Goal: Information Seeking & Learning: Learn about a topic

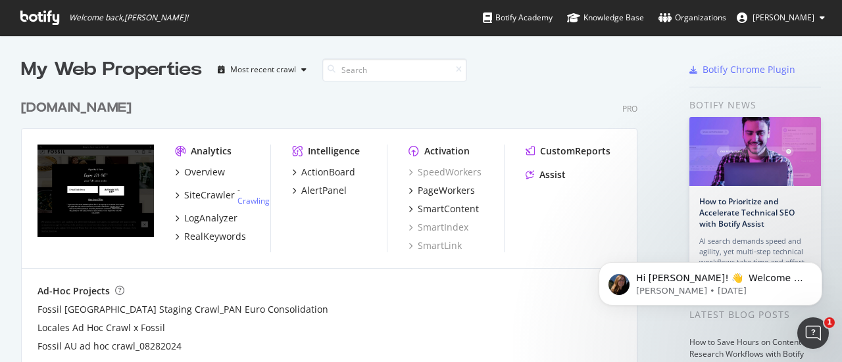
click at [62, 106] on div "[DOMAIN_NAME]" at bounding box center [76, 108] width 110 height 19
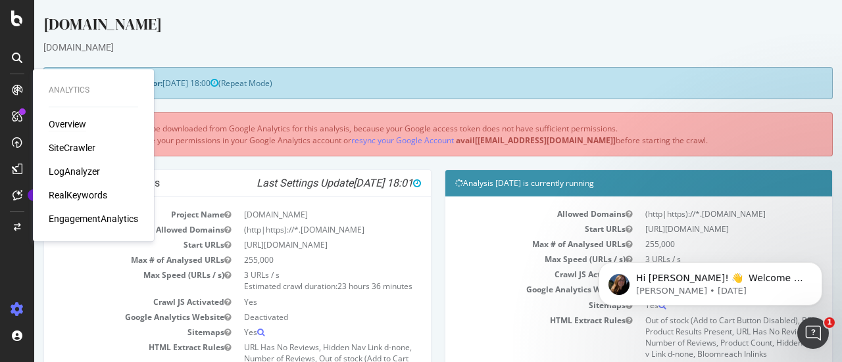
click at [72, 122] on div "Overview" at bounding box center [67, 124] width 37 height 13
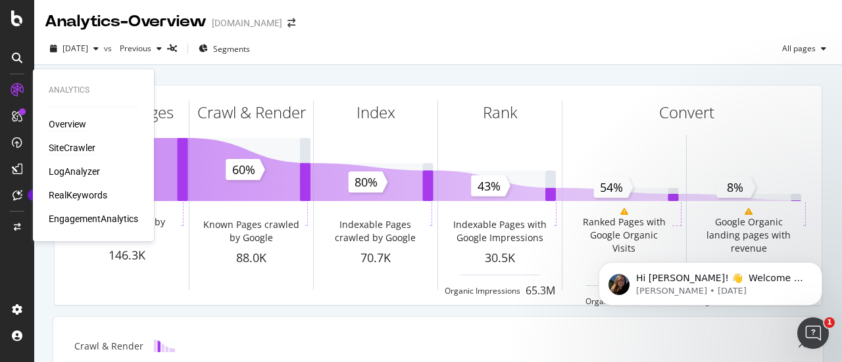
click at [66, 144] on div "SiteCrawler" at bounding box center [72, 147] width 47 height 13
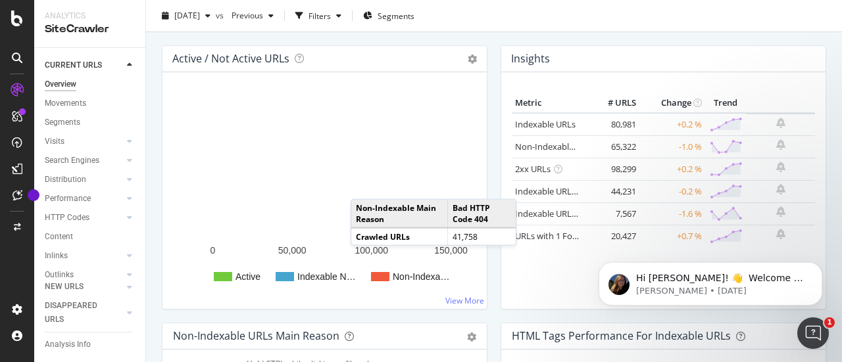
scroll to position [149, 0]
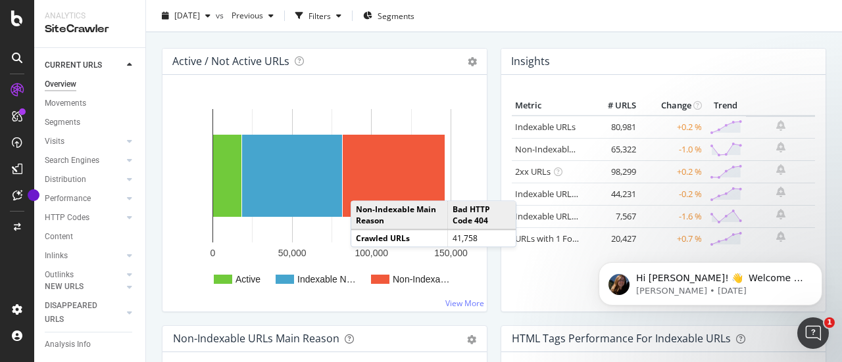
click at [128, 64] on icon at bounding box center [129, 65] width 5 height 8
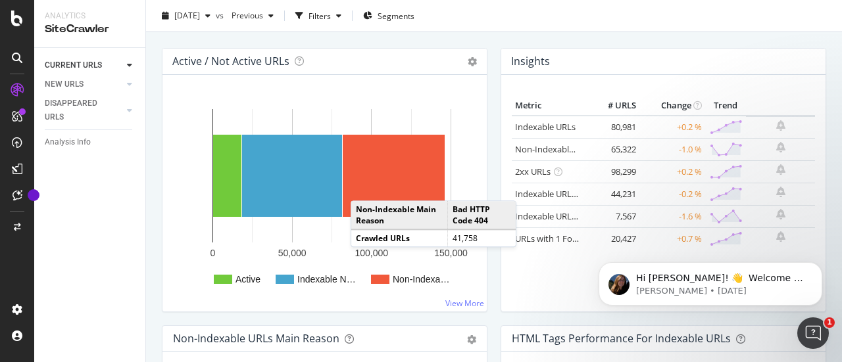
click at [128, 64] on icon at bounding box center [129, 65] width 5 height 8
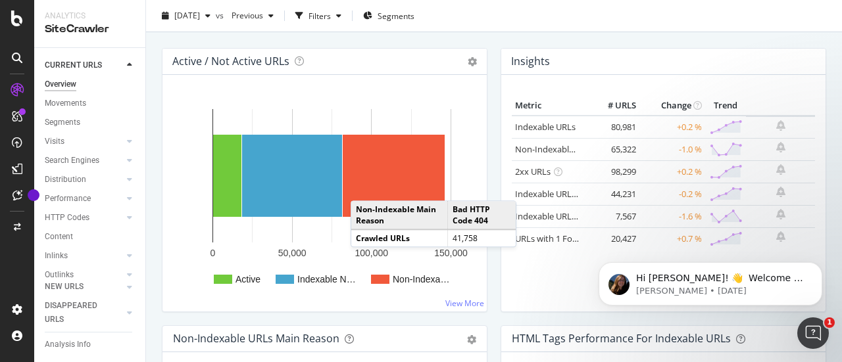
click at [13, 53] on icon at bounding box center [17, 58] width 11 height 11
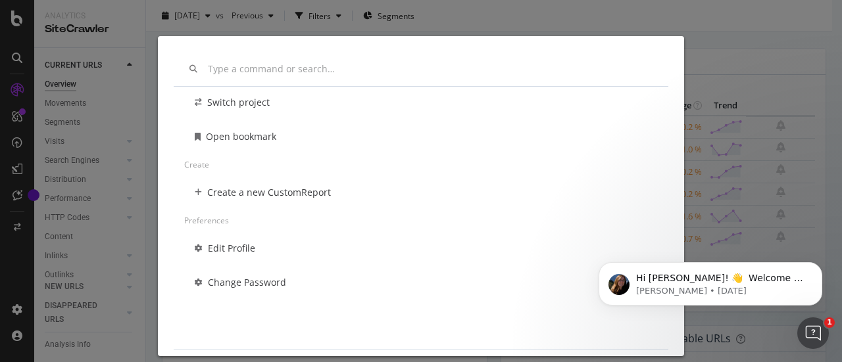
scroll to position [0, 0]
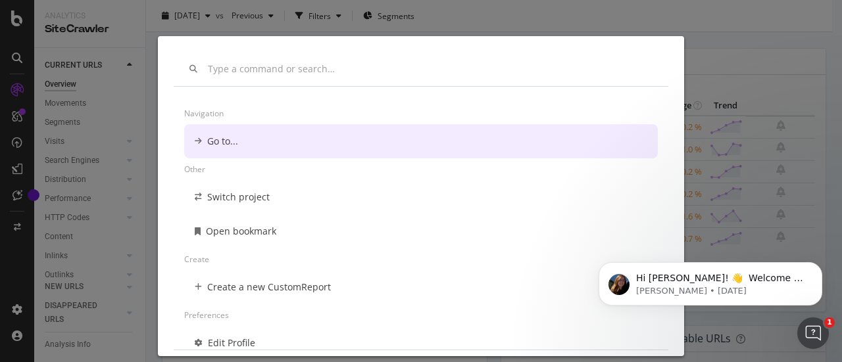
click at [268, 137] on div "Go to..." at bounding box center [421, 141] width 474 height 34
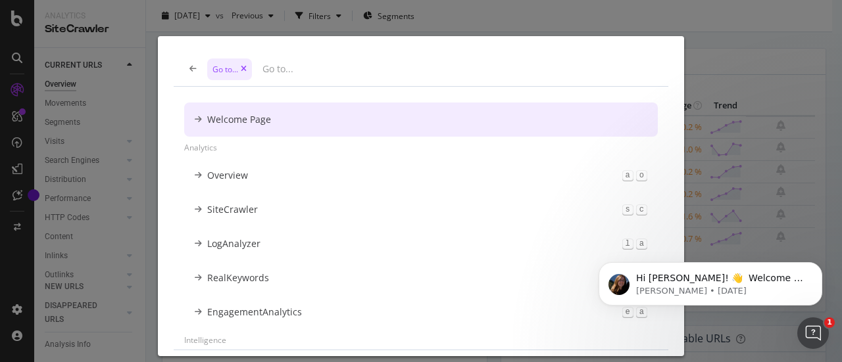
click at [241, 68] on icon "modal" at bounding box center [244, 69] width 6 height 8
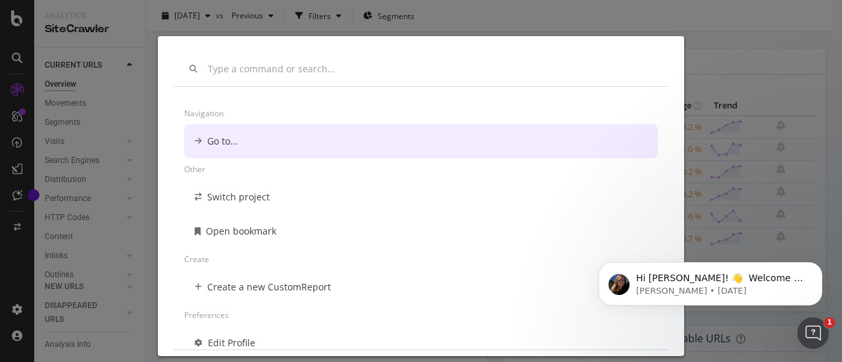
click at [252, 74] on input "modal" at bounding box center [430, 69] width 445 height 11
click at [512, 1] on div "Navigation Go to... Other Switch project Open bookmark Create Create a new Cust…" at bounding box center [421, 181] width 842 height 362
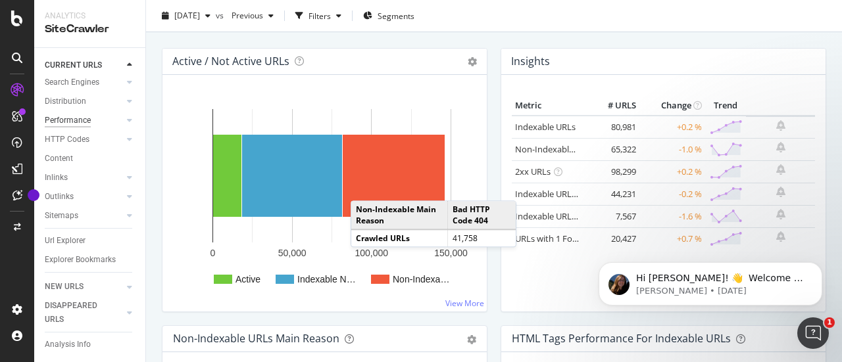
scroll to position [92, 0]
click at [62, 234] on div "Url Explorer" at bounding box center [65, 241] width 41 height 14
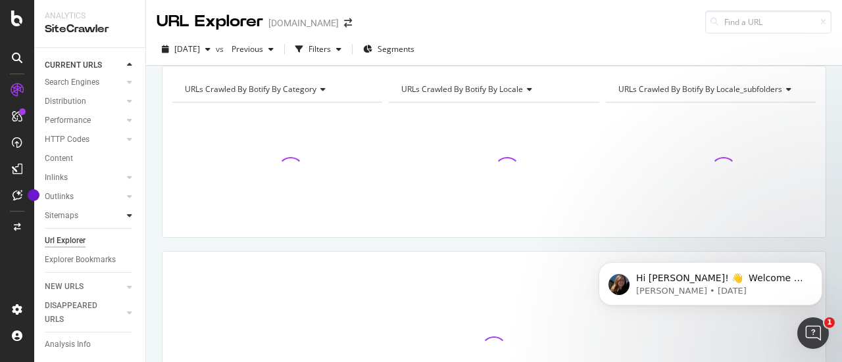
click at [127, 212] on icon at bounding box center [129, 216] width 5 height 8
click at [79, 219] on div "Top Charts" at bounding box center [70, 221] width 39 height 14
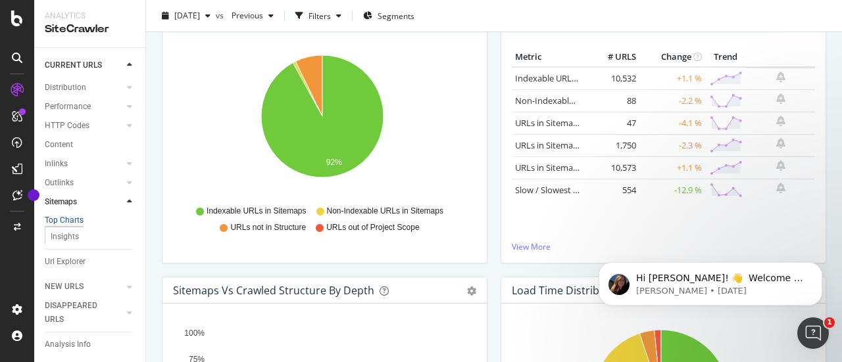
scroll to position [179, 0]
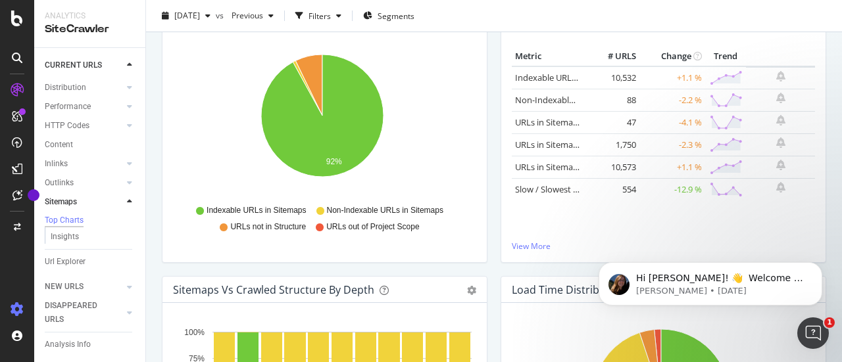
click at [13, 315] on icon at bounding box center [17, 309] width 13 height 13
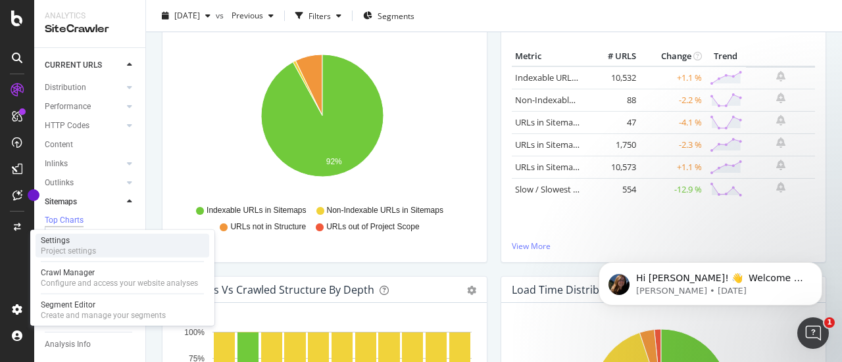
click at [74, 251] on div "Project settings" at bounding box center [68, 251] width 55 height 11
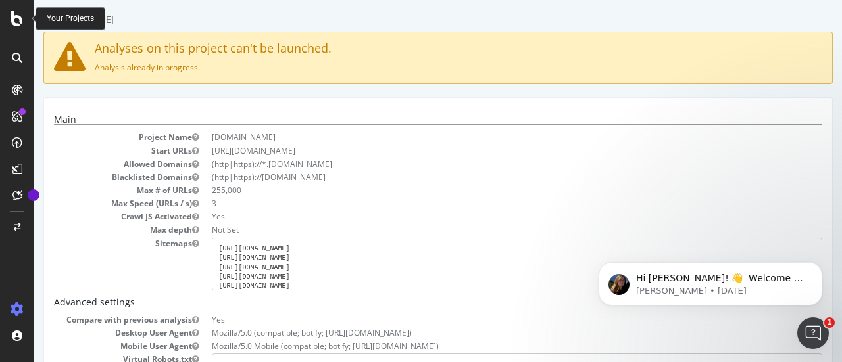
click at [16, 11] on icon at bounding box center [17, 19] width 12 height 16
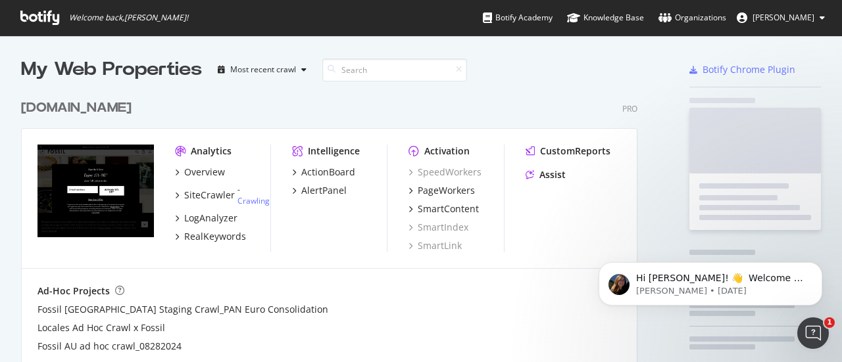
scroll to position [353, 821]
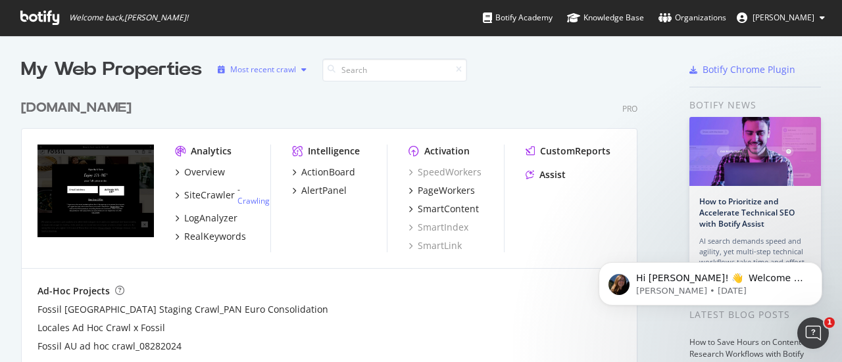
click at [310, 69] on div "button" at bounding box center [304, 70] width 16 height 8
click at [391, 103] on div "[DOMAIN_NAME] Pro" at bounding box center [329, 108] width 616 height 19
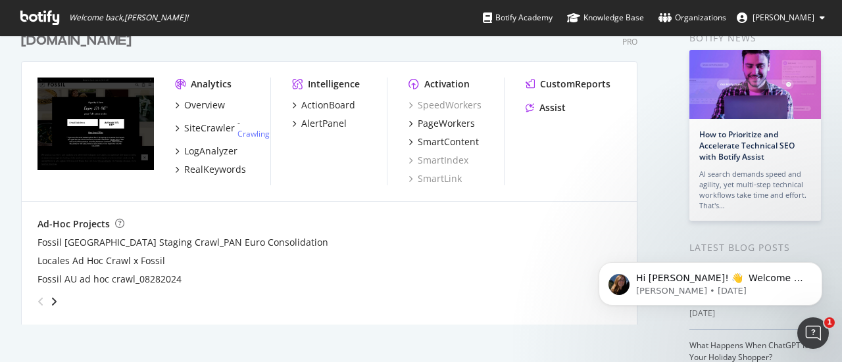
scroll to position [76, 0]
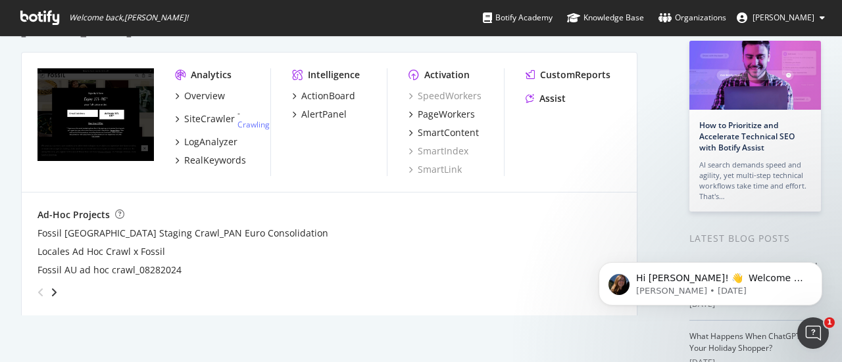
click at [57, 289] on icon "angle-right" at bounding box center [54, 292] width 7 height 11
click at [47, 289] on icon "angle-right" at bounding box center [43, 288] width 7 height 11
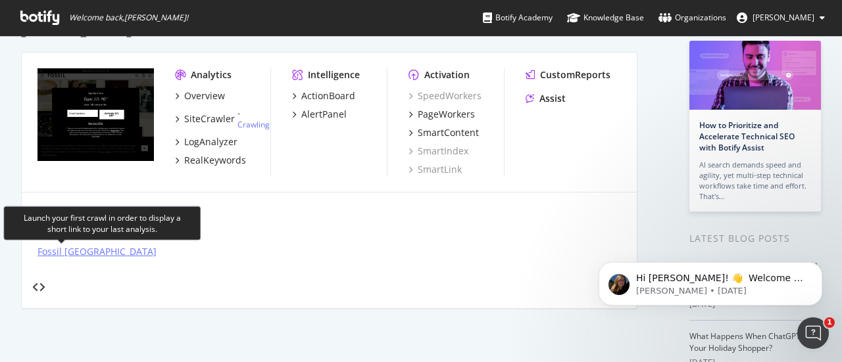
click at [56, 253] on div "Fossil [GEOGRAPHIC_DATA]" at bounding box center [96, 251] width 119 height 13
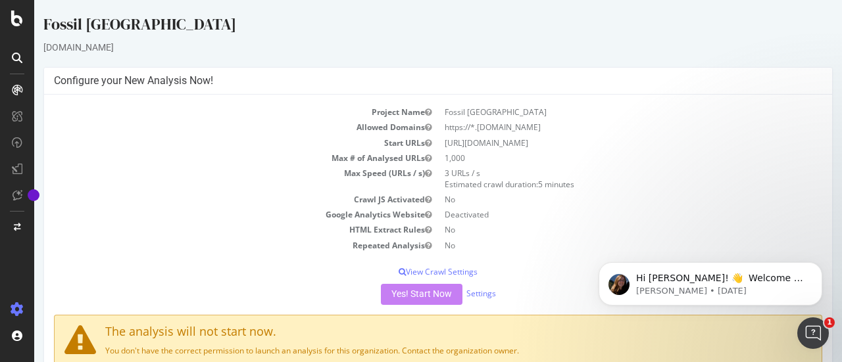
scroll to position [41, 0]
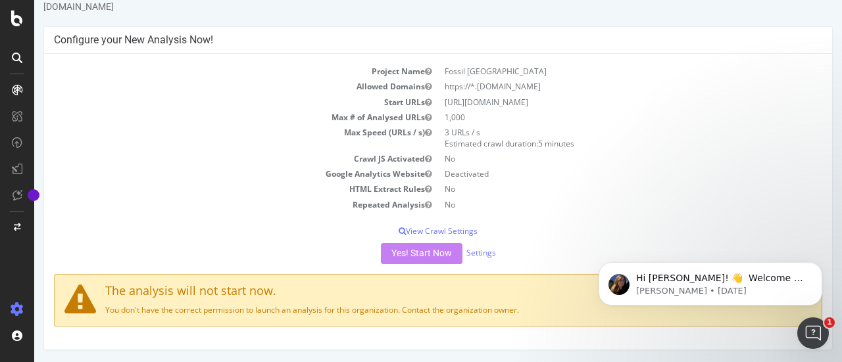
click at [416, 251] on div "Yes! Start Now Settings" at bounding box center [438, 253] width 768 height 21
click at [329, 251] on div "Yes! Start Now Settings" at bounding box center [438, 253] width 768 height 21
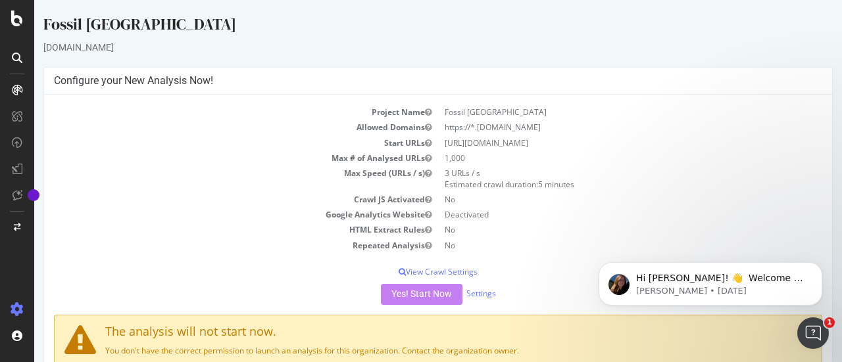
click at [14, 86] on icon at bounding box center [17, 90] width 11 height 11
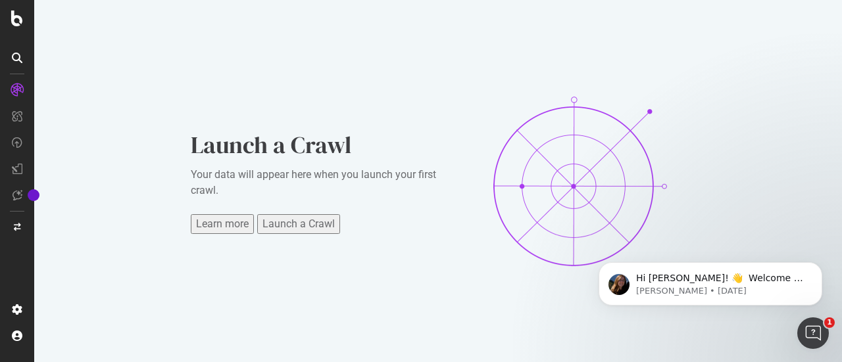
click at [295, 223] on div "Launch a Crawl" at bounding box center [298, 224] width 72 height 16
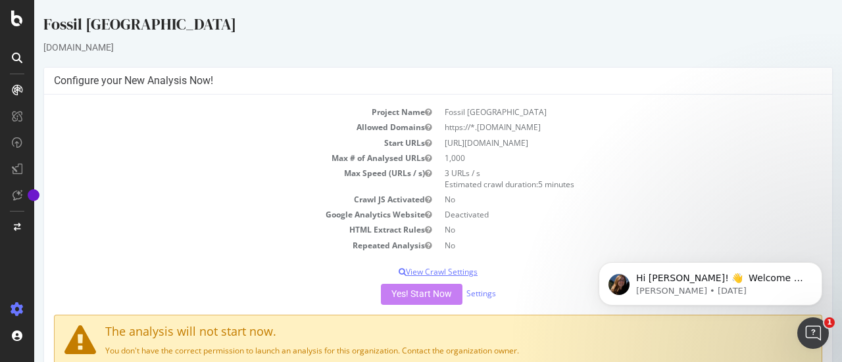
click at [426, 272] on p "View Crawl Settings" at bounding box center [438, 271] width 768 height 11
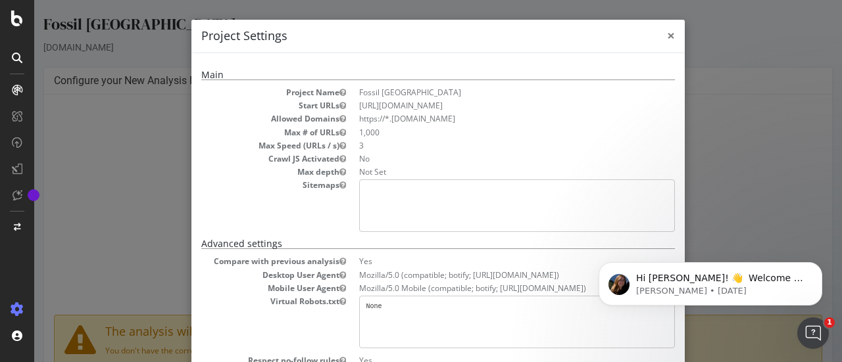
click at [667, 37] on span "×" at bounding box center [671, 35] width 8 height 18
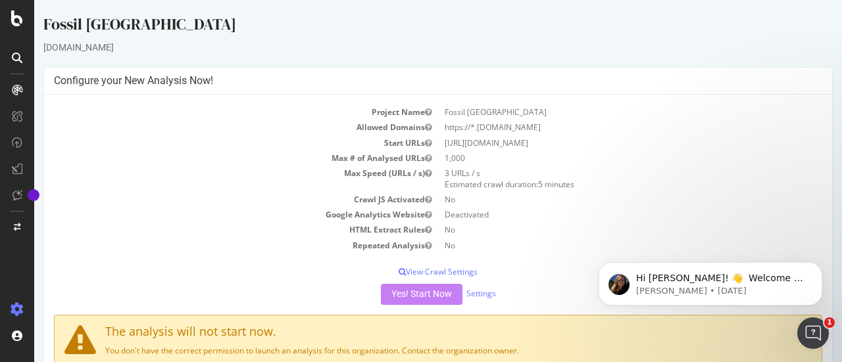
click at [406, 293] on div "Yes! Start Now Settings" at bounding box center [438, 294] width 768 height 21
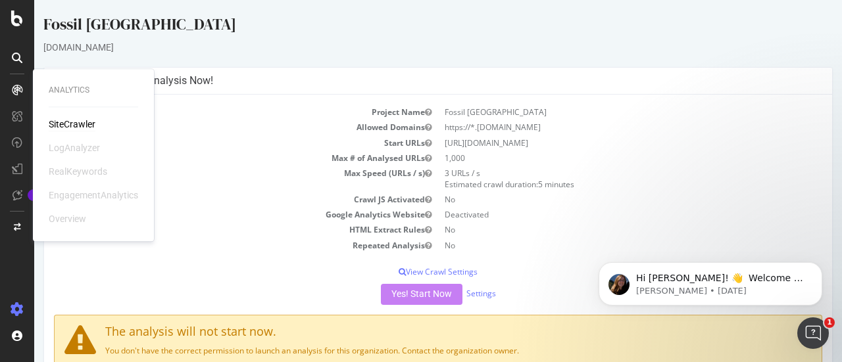
click at [67, 118] on div "SiteCrawler" at bounding box center [72, 124] width 47 height 13
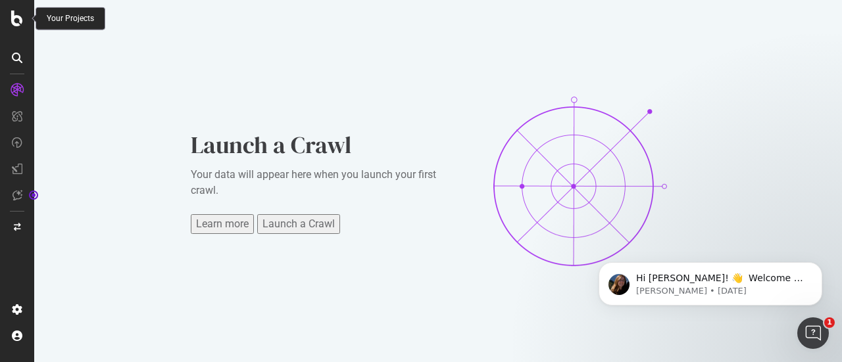
click at [13, 12] on icon at bounding box center [17, 19] width 12 height 16
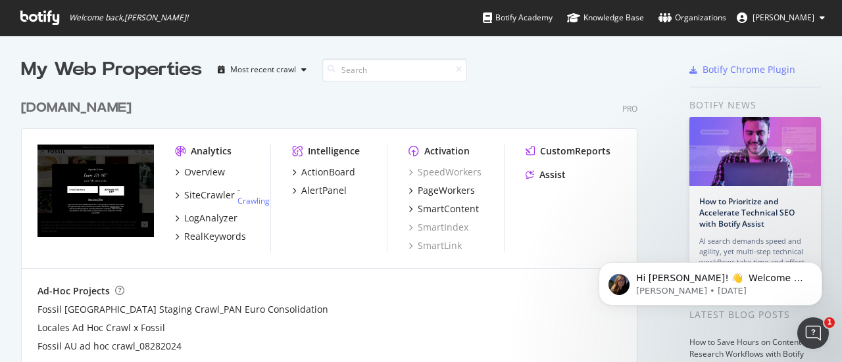
scroll to position [353, 821]
click at [200, 173] on div "Overview" at bounding box center [204, 172] width 41 height 13
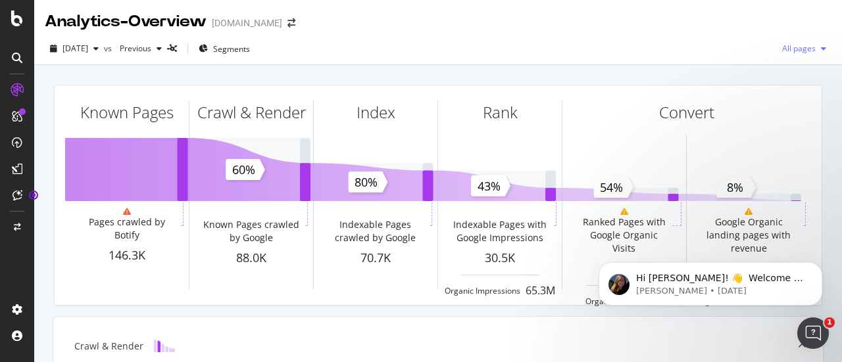
click at [821, 52] on icon "button" at bounding box center [823, 49] width 5 height 8
click at [583, 31] on div "Analytics - Overview [DOMAIN_NAME]" at bounding box center [438, 16] width 808 height 33
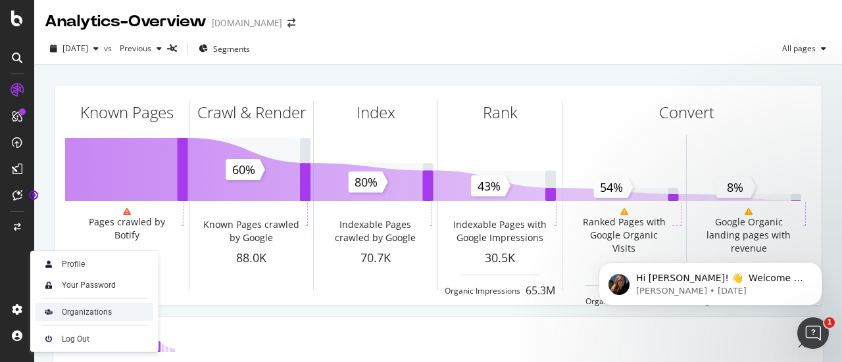
click at [57, 308] on div "Organizations" at bounding box center [95, 312] width 118 height 18
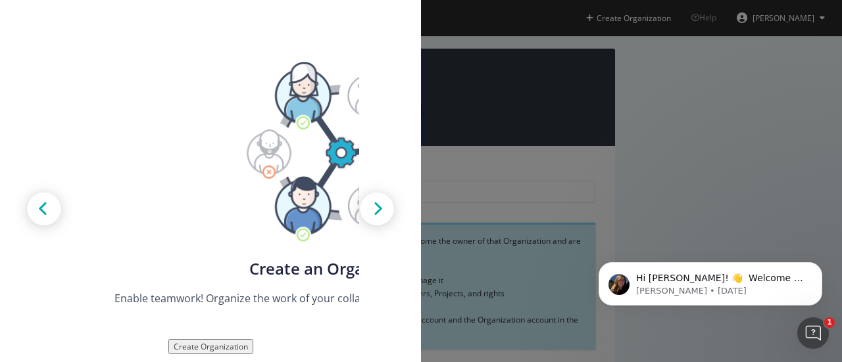
click at [784, 89] on div "Create new Projects for your Teams Create the exact model that matches your Org…" at bounding box center [421, 181] width 842 height 362
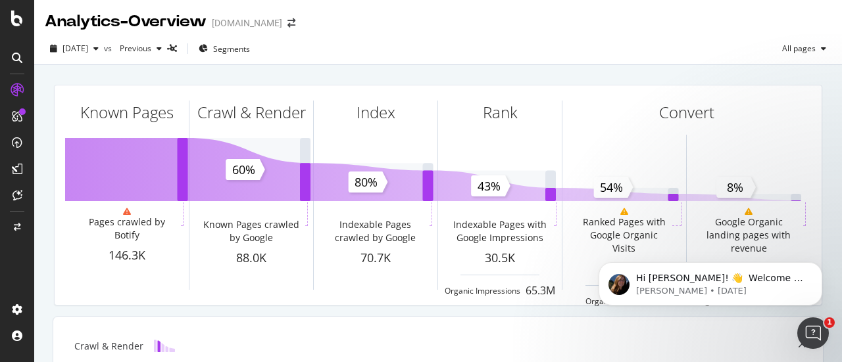
click at [18, 64] on div at bounding box center [17, 57] width 21 height 21
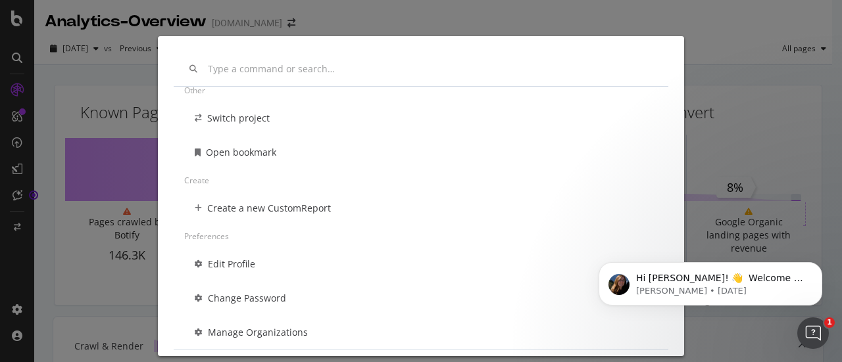
scroll to position [95, 0]
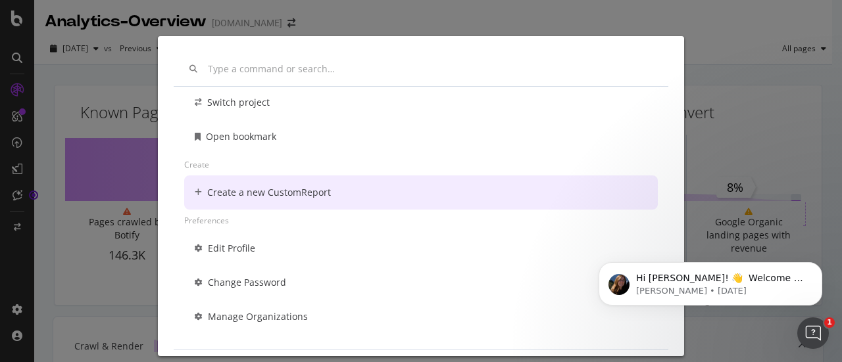
click at [9, 245] on div "Other Switch project Open bookmark Create Create a new CustomReport Preferences…" at bounding box center [421, 181] width 842 height 362
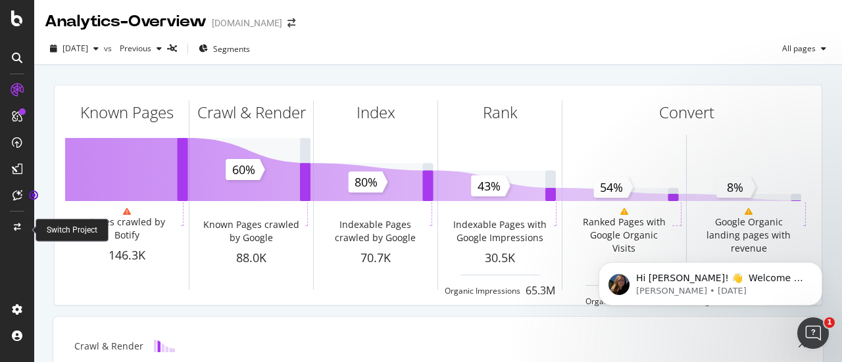
click at [14, 228] on icon at bounding box center [17, 228] width 7 height 8
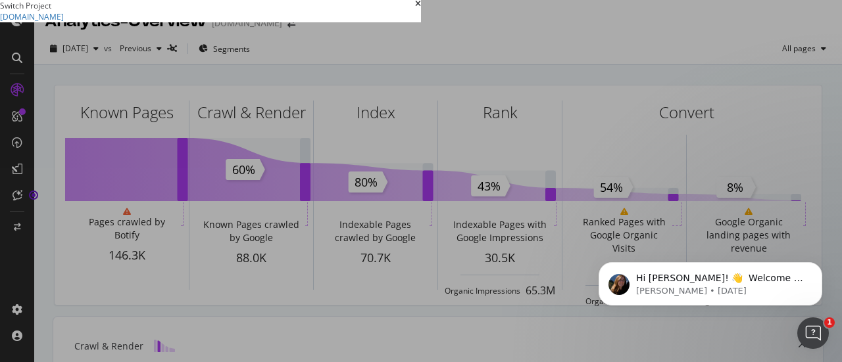
click at [28, 22] on summary "[DOMAIN_NAME]" at bounding box center [210, 16] width 421 height 11
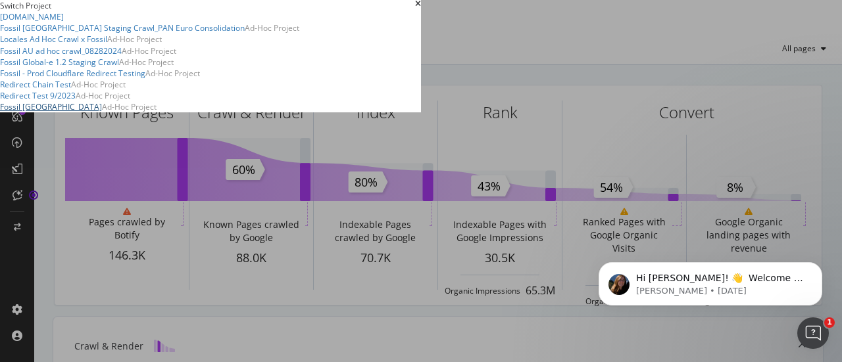
click at [72, 112] on link "Fossil [GEOGRAPHIC_DATA]" at bounding box center [51, 106] width 102 height 11
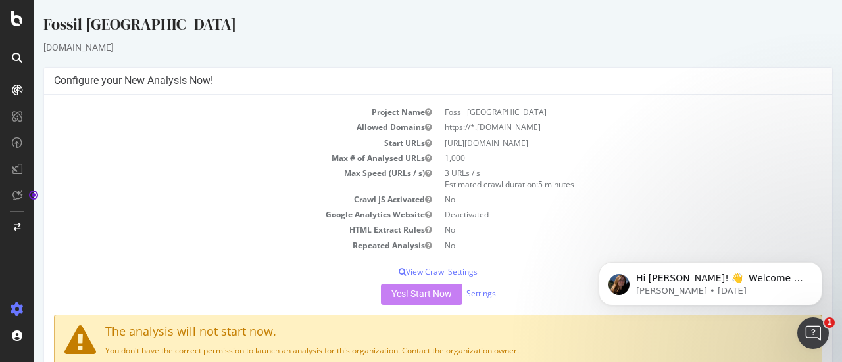
click at [414, 294] on div "Yes! Start Now Settings" at bounding box center [438, 294] width 768 height 21
click at [433, 274] on p "View Crawl Settings" at bounding box center [438, 271] width 768 height 11
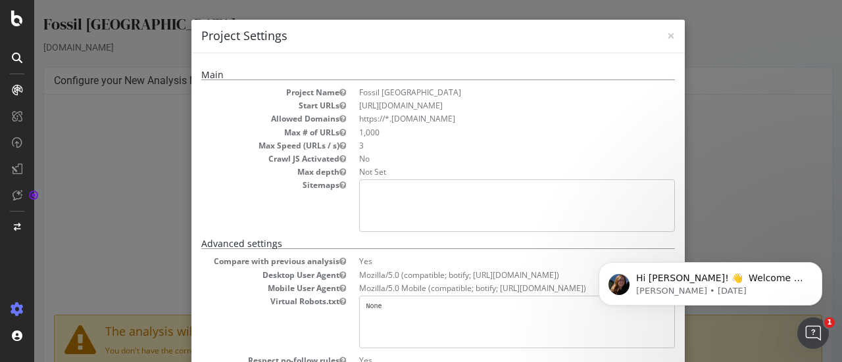
click at [59, 158] on div "× Close Project Settings Main Project Name Fossil India Start URLs [URL][DOMAIN…" at bounding box center [438, 181] width 808 height 362
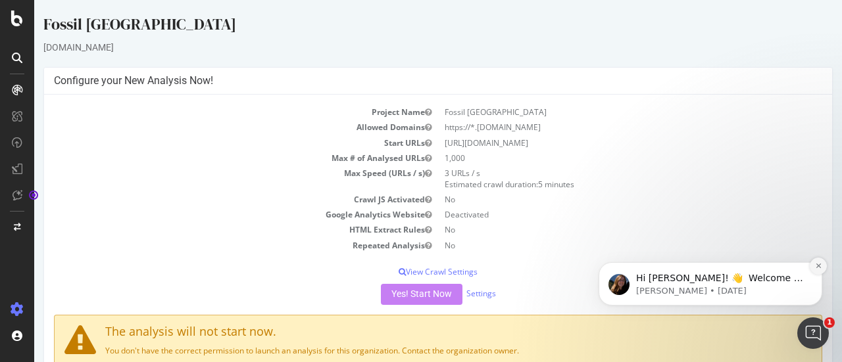
click at [816, 269] on icon "Dismiss notification" at bounding box center [818, 265] width 7 height 7
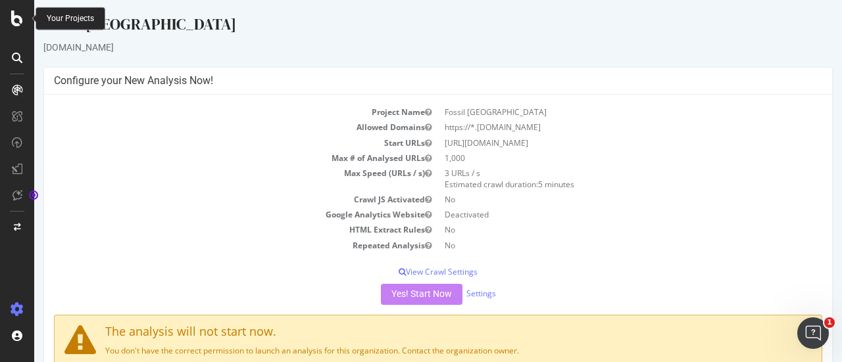
click at [17, 20] on icon at bounding box center [17, 19] width 12 height 16
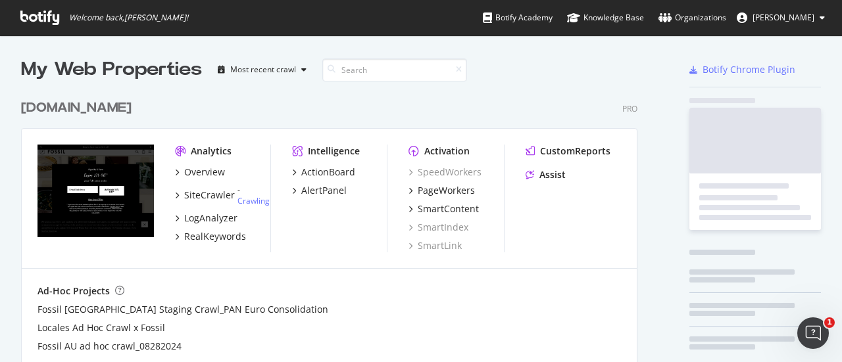
scroll to position [353, 821]
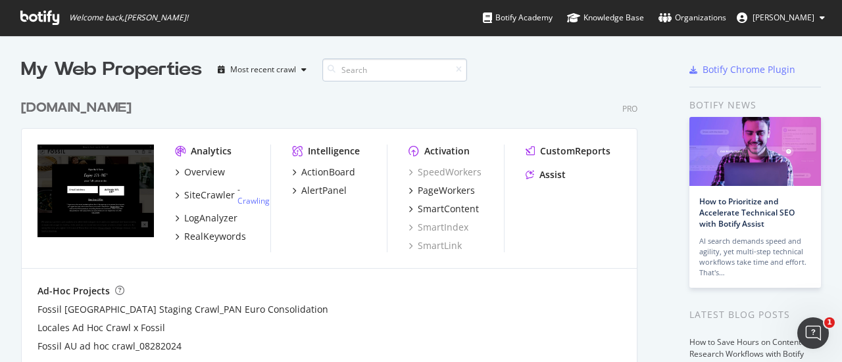
click at [359, 66] on input at bounding box center [394, 70] width 145 height 23
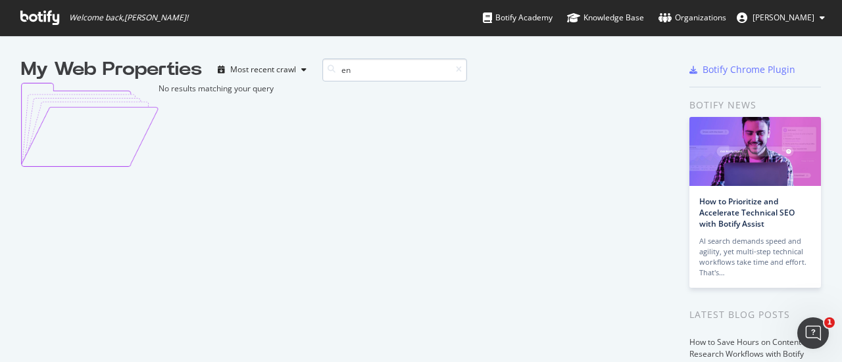
type input "e"
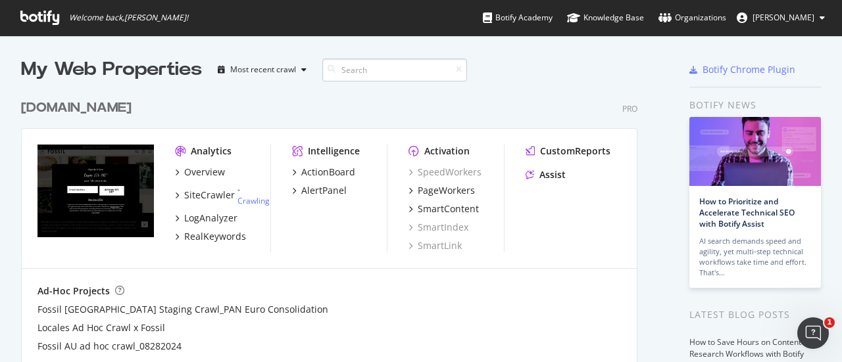
scroll to position [299, 616]
click at [306, 67] on icon "button" at bounding box center [303, 70] width 5 height 8
click at [356, 87] on div "[DOMAIN_NAME] Pro Analytics Overview SiteCrawler - Crawling LogAnalyzer RealKey…" at bounding box center [334, 237] width 627 height 309
click at [179, 172] on div "Overview" at bounding box center [200, 172] width 50 height 13
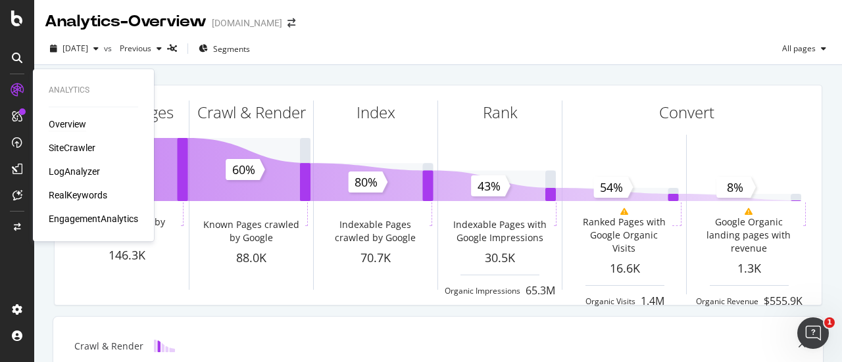
click at [73, 124] on div "Overview" at bounding box center [67, 124] width 37 height 13
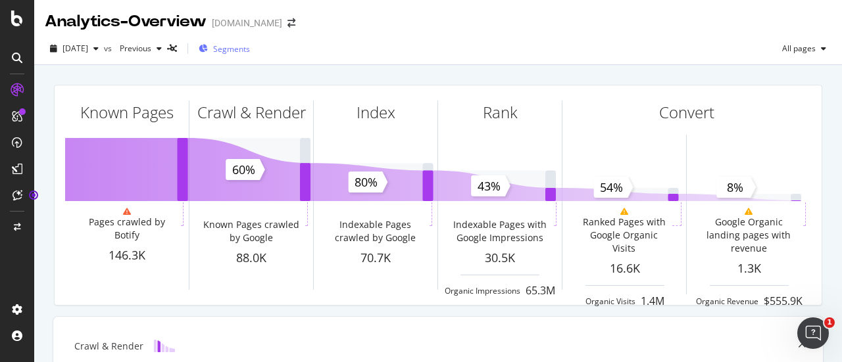
click at [250, 51] on span "Segments" at bounding box center [231, 48] width 37 height 11
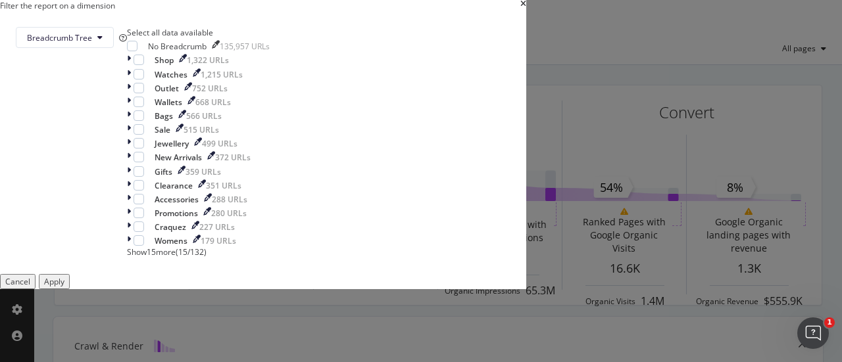
click at [526, 11] on icon "times" at bounding box center [523, 5] width 6 height 11
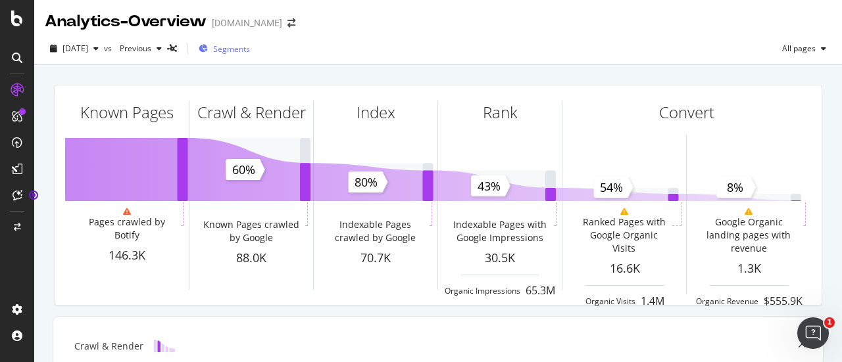
click at [250, 49] on span "Segments" at bounding box center [231, 48] width 37 height 11
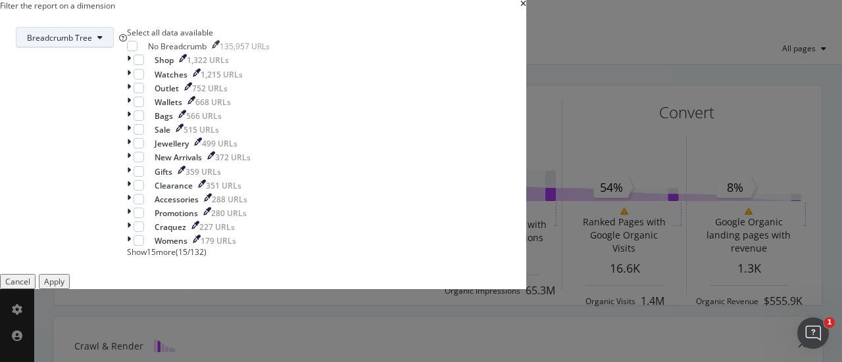
click at [114, 48] on button "Breadcrumb Tree" at bounding box center [65, 37] width 98 height 21
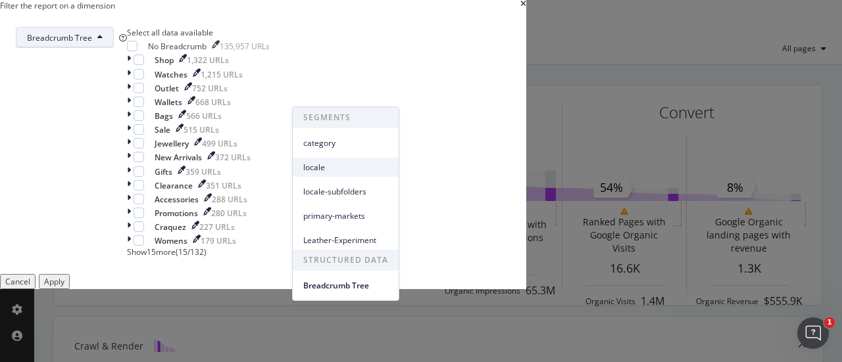
click at [333, 168] on span "locale" at bounding box center [345, 168] width 85 height 12
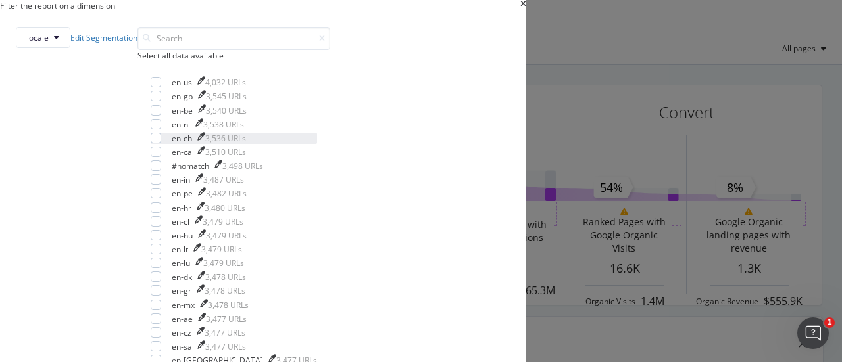
scroll to position [55, 0]
click at [161, 185] on div "modal" at bounding box center [156, 179] width 11 height 11
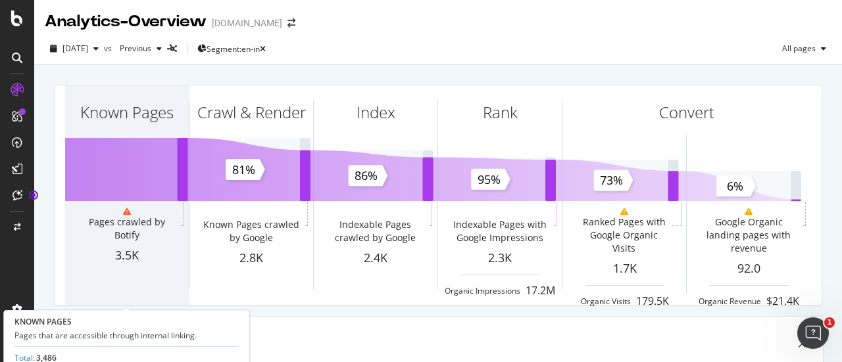
click at [126, 220] on div "Pages crawled by Botify" at bounding box center [126, 229] width 103 height 26
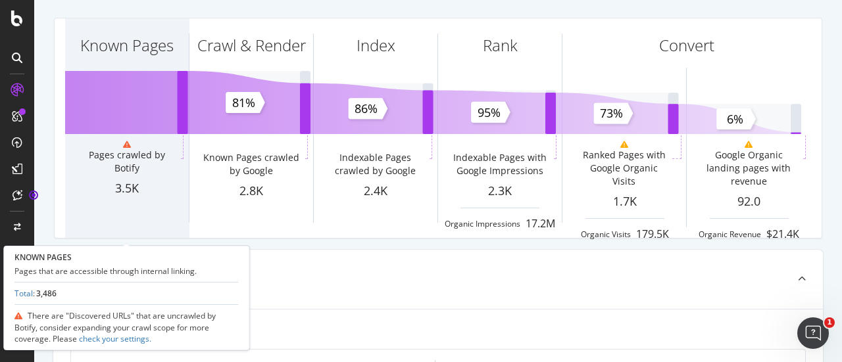
scroll to position [68, 0]
